Goal: Information Seeking & Learning: Learn about a topic

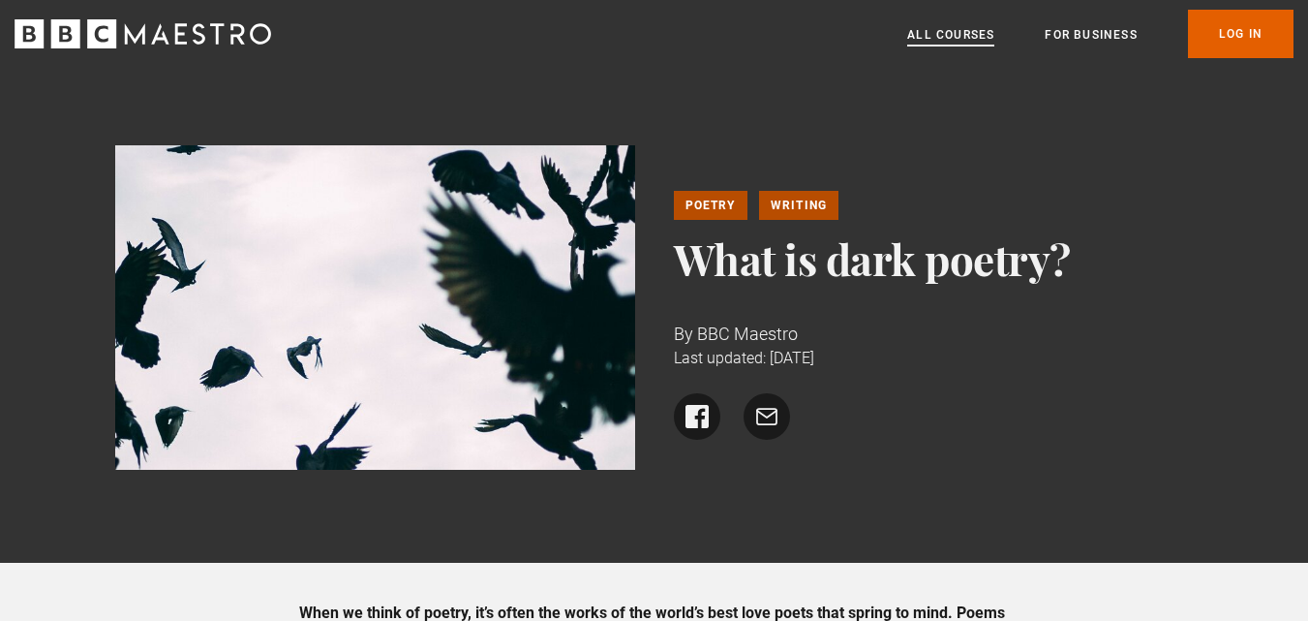
click at [974, 31] on link "All Courses" at bounding box center [950, 34] width 87 height 19
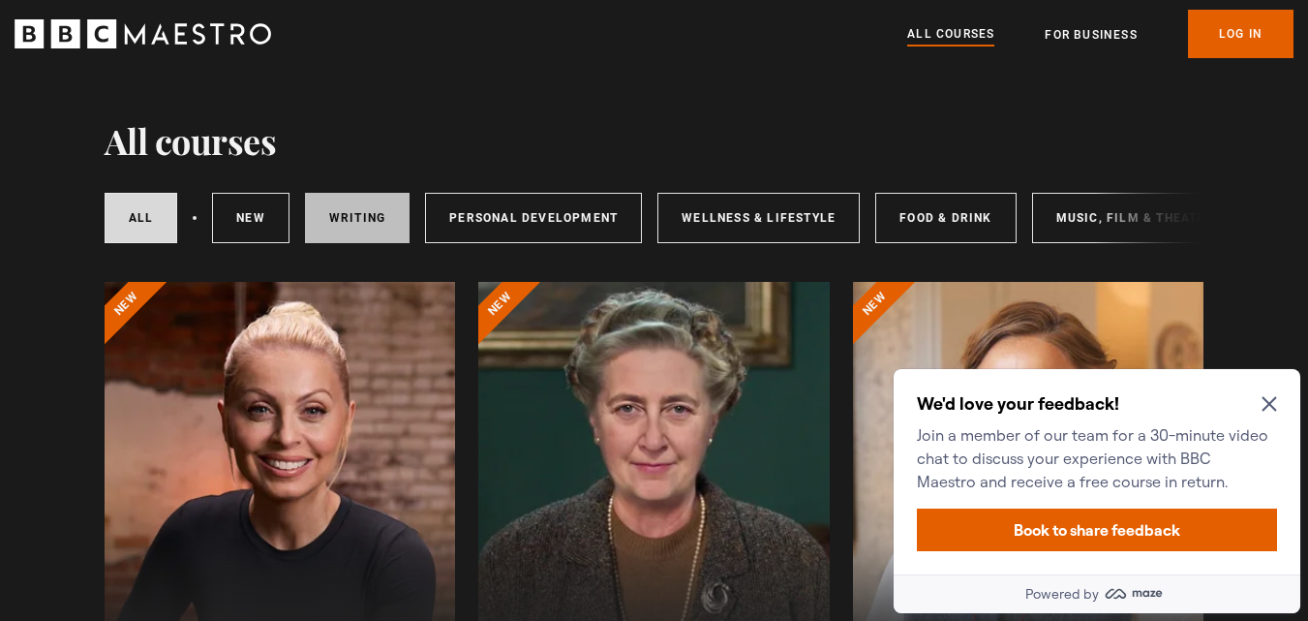
click at [369, 221] on link "Writing" at bounding box center [357, 218] width 105 height 50
